Goal: Transaction & Acquisition: Obtain resource

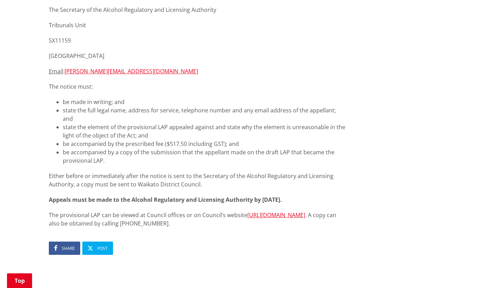
scroll to position [279, 0]
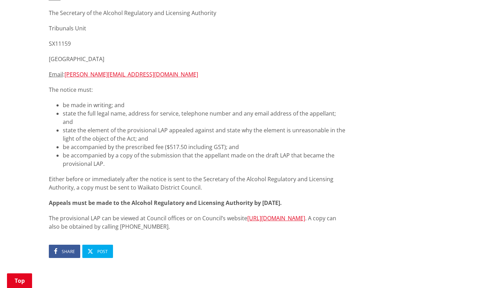
click at [170, 222] on p "The provisional LAP can be viewed at Council offices or on Council’s website ht…" at bounding box center [197, 222] width 297 height 17
click at [247, 218] on link "https://shape.waikatodistrict.govt.nz/local-alcohol-policy" at bounding box center [276, 218] width 58 height 8
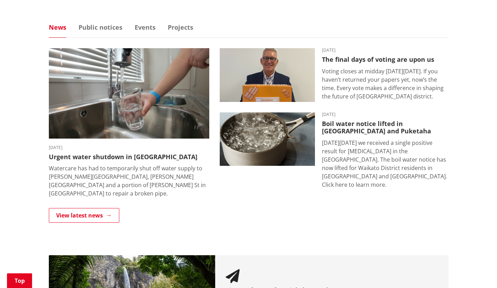
scroll to position [349, 0]
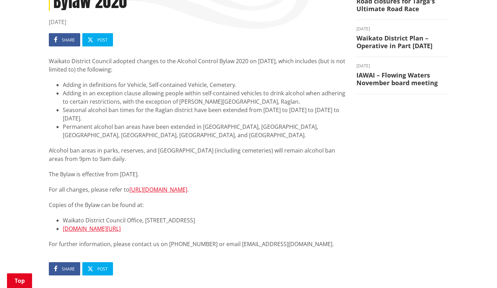
scroll to position [139, 0]
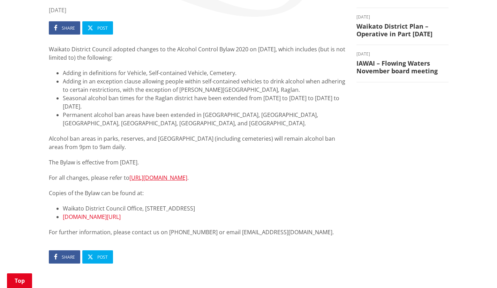
click at [121, 220] on link "www.waikatodistrict.govt.nz/bylaws" at bounding box center [92, 217] width 58 height 8
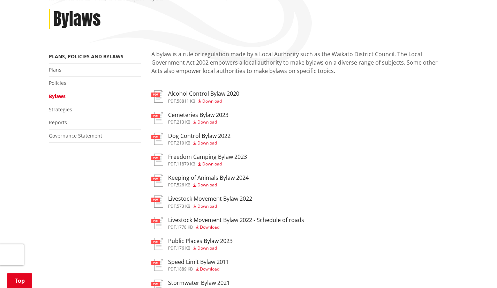
scroll to position [105, 0]
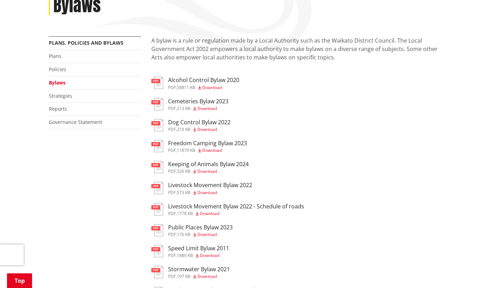
click at [213, 87] on span "Download" at bounding box center [212, 87] width 20 height 6
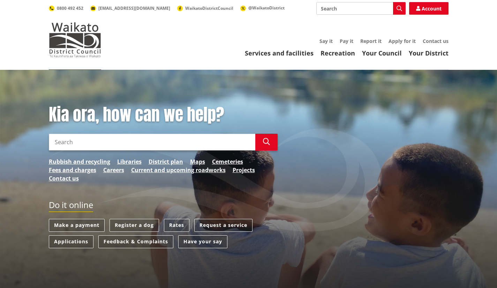
click at [138, 146] on input "Search" at bounding box center [152, 142] width 206 height 17
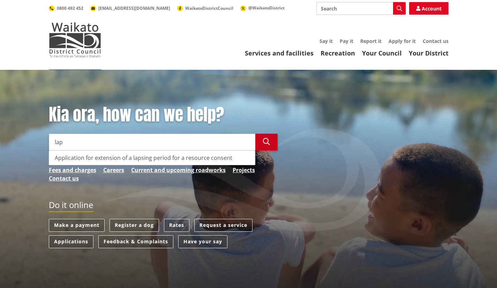
type input "lap"
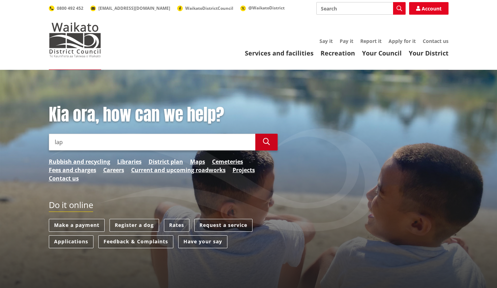
click at [262, 140] on button "Search" at bounding box center [266, 142] width 22 height 17
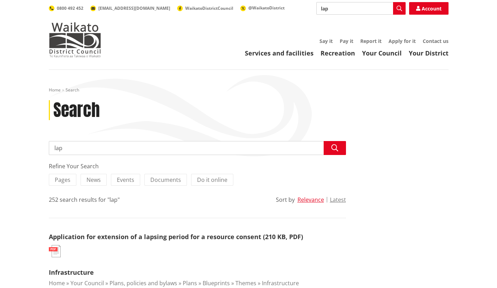
drag, startPoint x: 65, startPoint y: 146, endPoint x: 54, endPoint y: 150, distance: 11.1
click at [54, 150] on input "lap" at bounding box center [197, 148] width 297 height 14
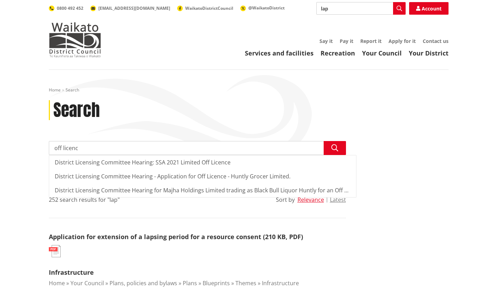
type input "off licence"
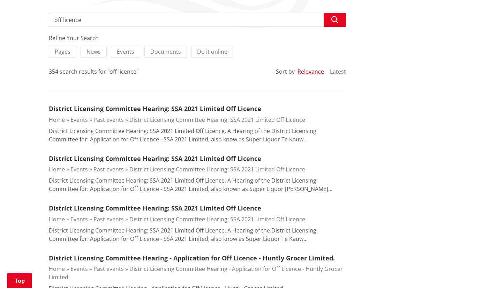
scroll to position [139, 0]
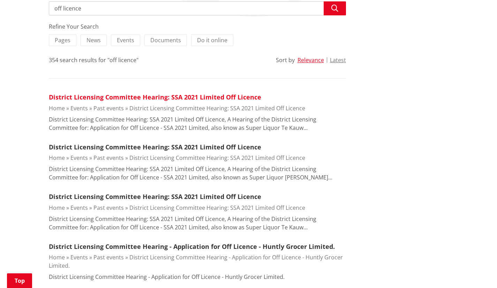
click at [139, 97] on link "District Licensing Committee Hearing: SSA 2021 Limited Off Licence" at bounding box center [155, 97] width 212 height 8
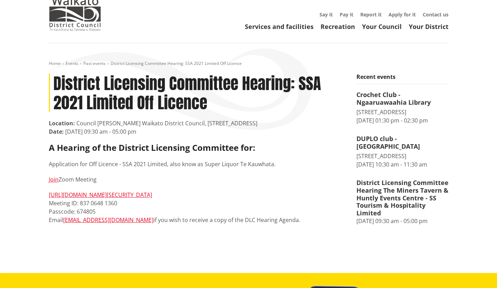
scroll to position [35, 0]
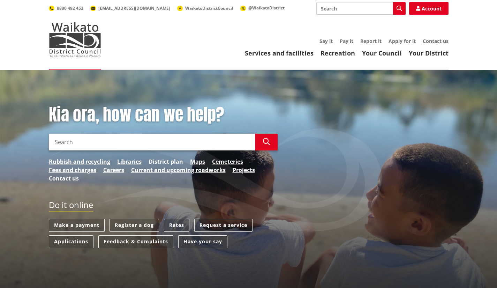
click at [171, 163] on link "District plan" at bounding box center [166, 161] width 35 height 8
click at [195, 164] on link "Maps" at bounding box center [197, 161] width 15 height 8
click at [192, 144] on input "Search" at bounding box center [152, 142] width 206 height 17
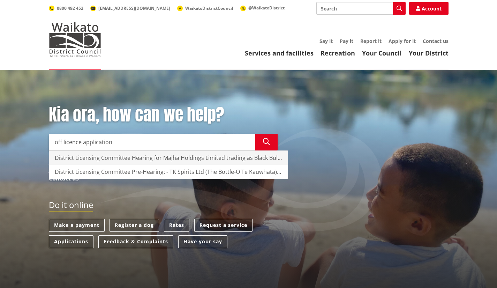
type input "off licence application"
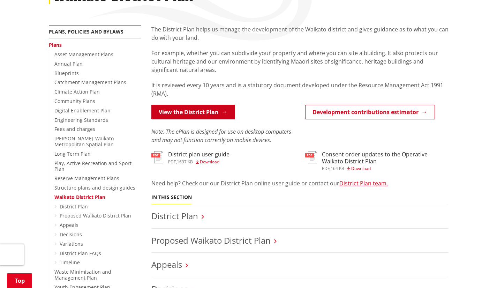
scroll to position [70, 0]
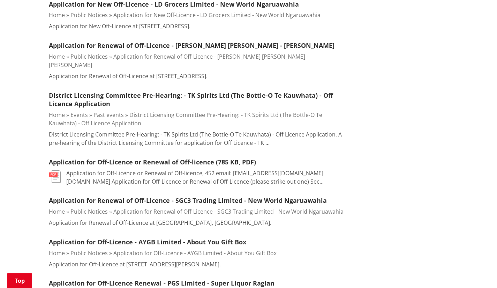
scroll to position [349, 0]
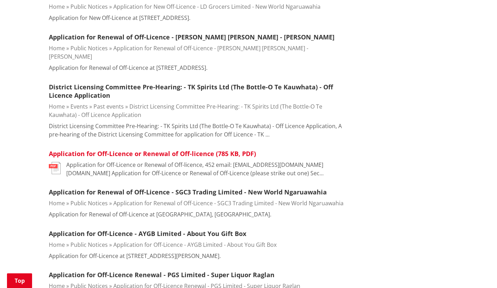
click at [164, 149] on link "Application for Off-Licence or Renewal of Off-licence (785 KB, PDF)" at bounding box center [152, 153] width 207 height 8
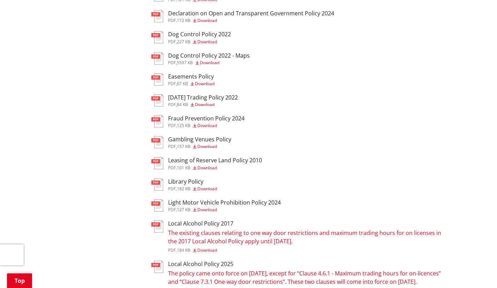
scroll to position [314, 0]
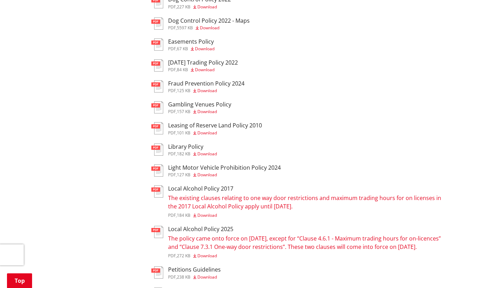
click at [212, 216] on span "Download" at bounding box center [207, 215] width 20 height 6
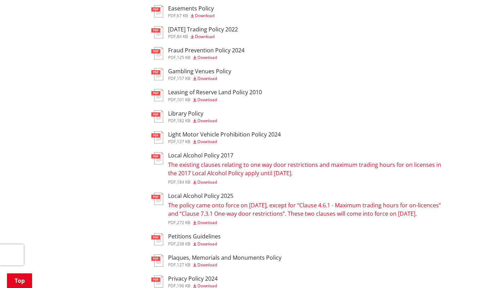
scroll to position [349, 0]
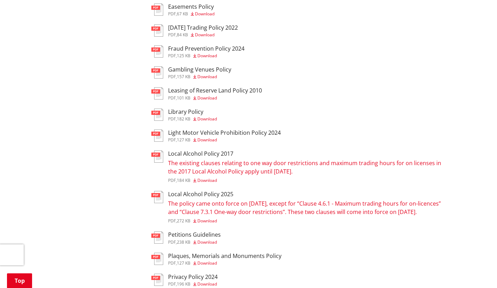
click at [211, 224] on span "Download" at bounding box center [207, 221] width 20 height 6
